Goal: Task Accomplishment & Management: Manage account settings

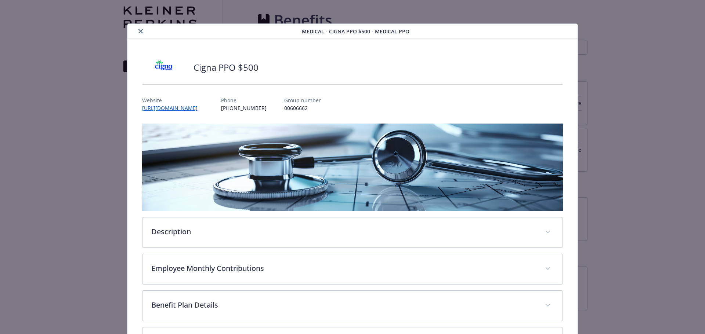
click at [138, 29] on icon "close" at bounding box center [140, 31] width 4 height 4
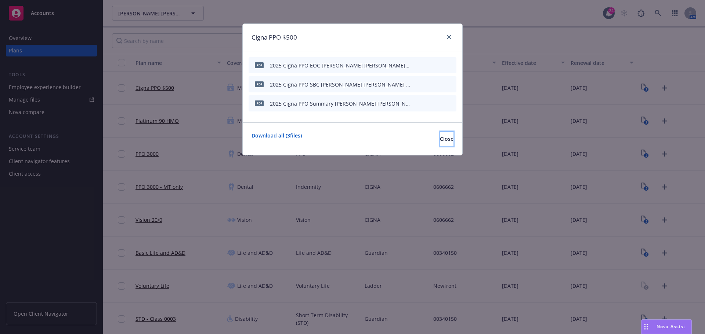
click at [440, 141] on span "Close" at bounding box center [447, 138] width 14 height 7
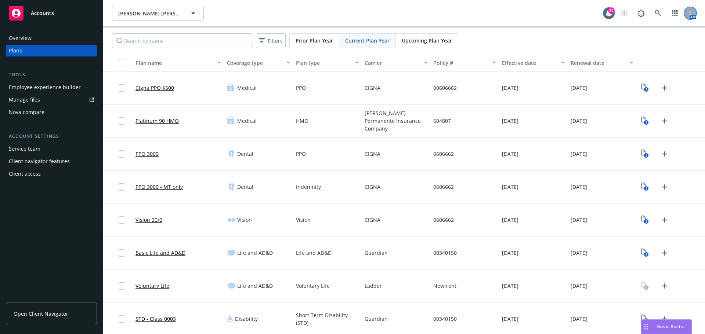
click at [688, 12] on icon at bounding box center [690, 13] width 4 height 4
click at [631, 32] on link "Log out" at bounding box center [653, 33] width 73 height 15
